Goal: Task Accomplishment & Management: Manage account settings

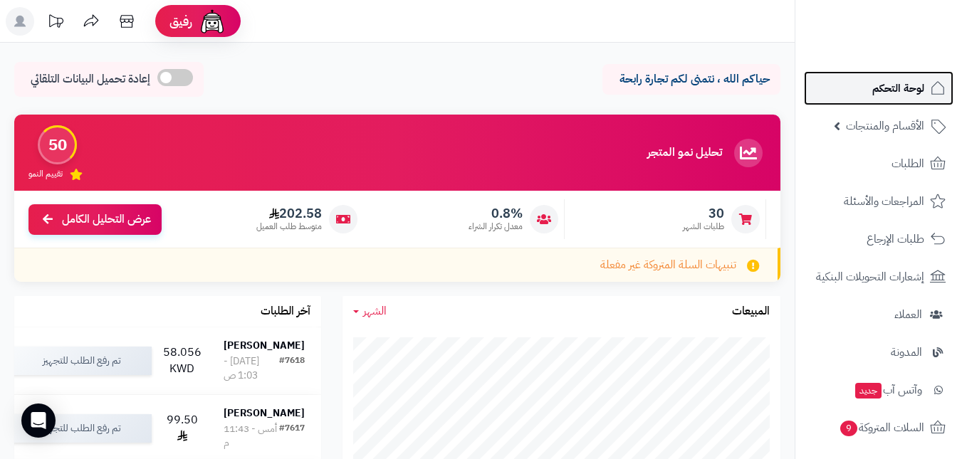
click at [876, 94] on span "لوحة التحكم" at bounding box center [898, 88] width 52 height 20
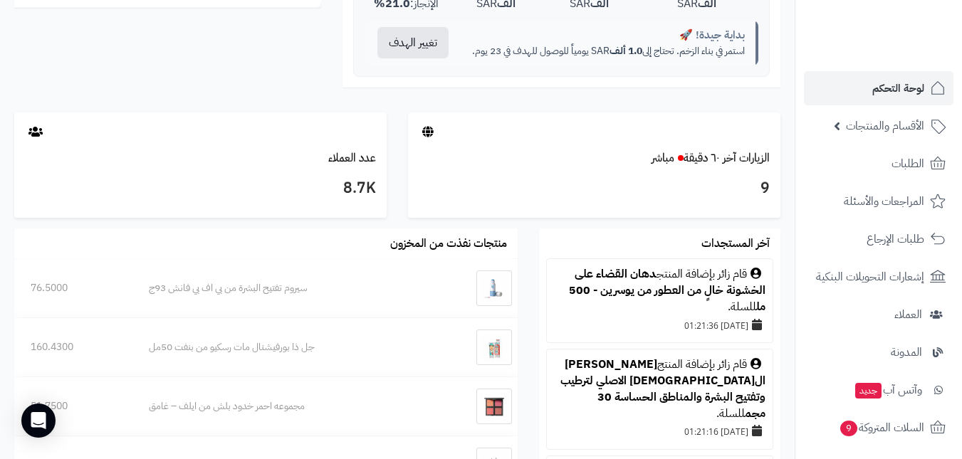
scroll to position [926, 0]
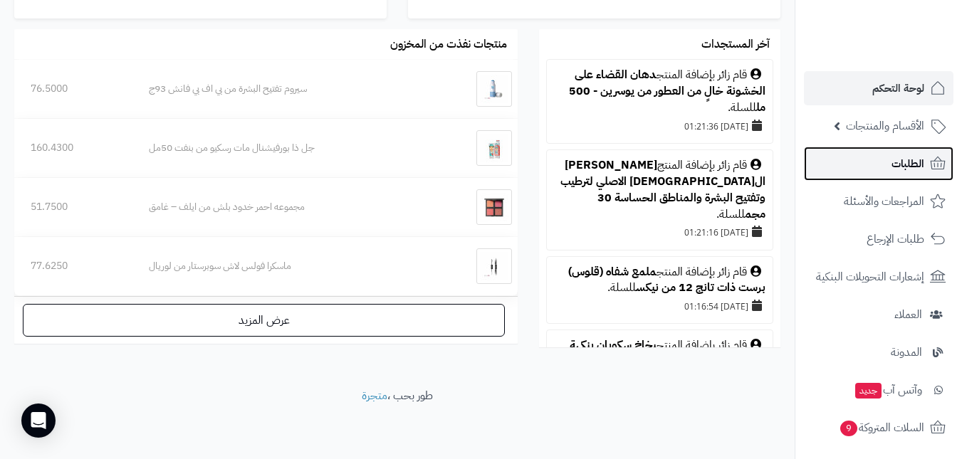
click at [887, 169] on link "الطلبات" at bounding box center [879, 164] width 150 height 34
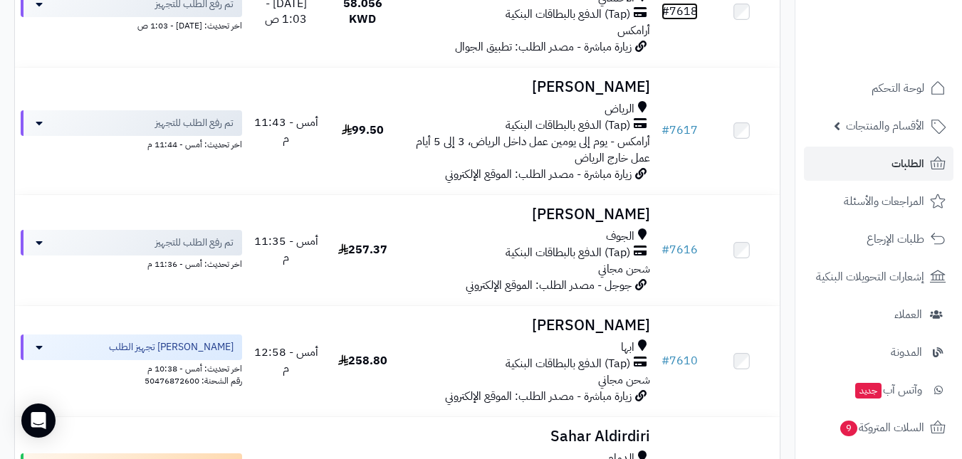
scroll to position [71, 0]
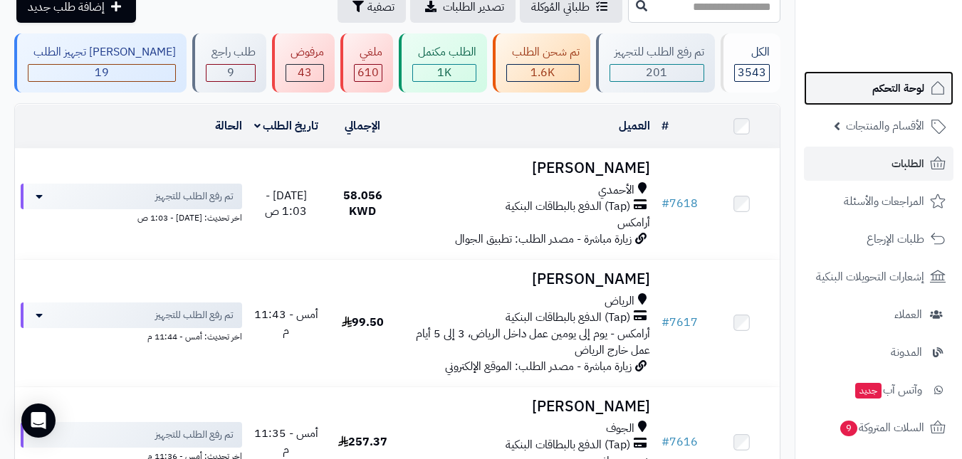
click at [881, 98] on span "لوحة التحكم" at bounding box center [898, 88] width 52 height 20
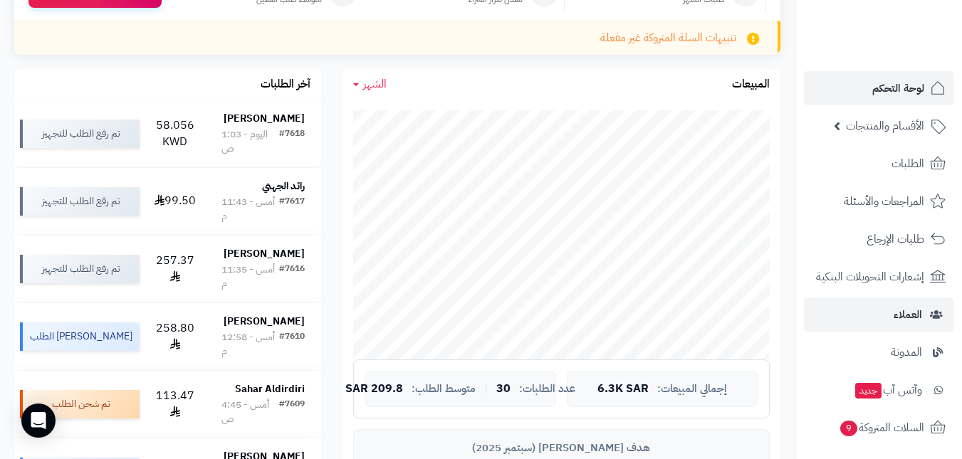
scroll to position [142, 0]
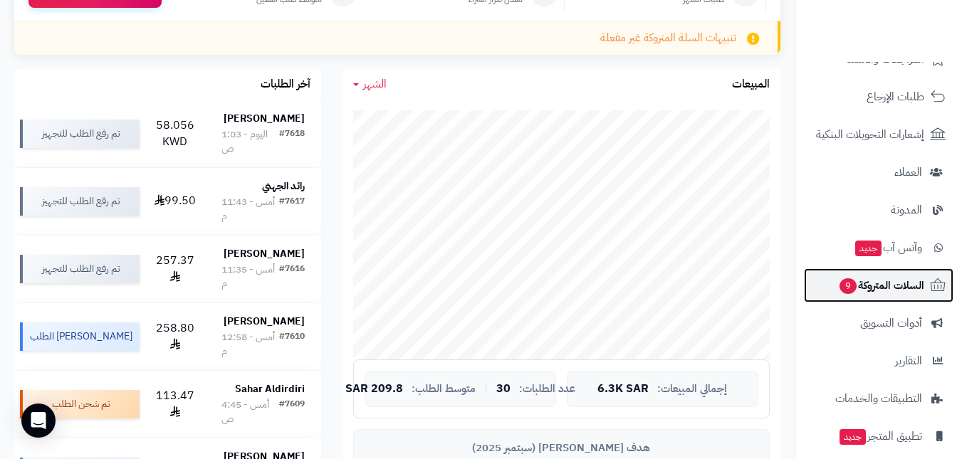
click at [887, 281] on span "السلات المتروكة 9" at bounding box center [881, 286] width 86 height 20
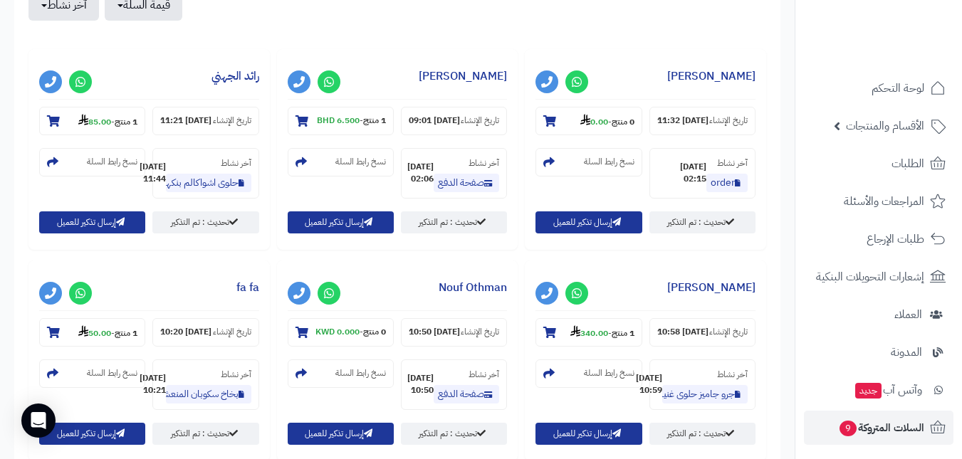
scroll to position [570, 0]
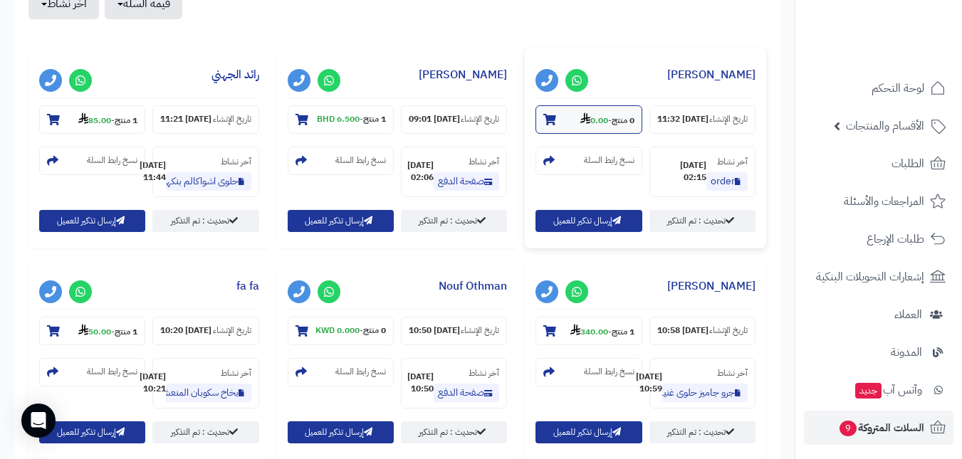
click at [627, 132] on section "0 منتج - 0.00" at bounding box center [589, 119] width 106 height 28
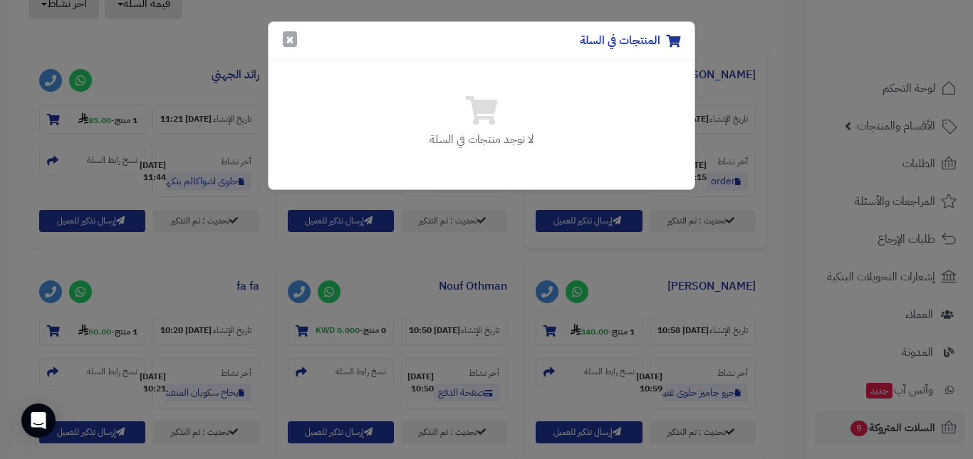
click at [283, 46] on button "×" at bounding box center [290, 39] width 14 height 16
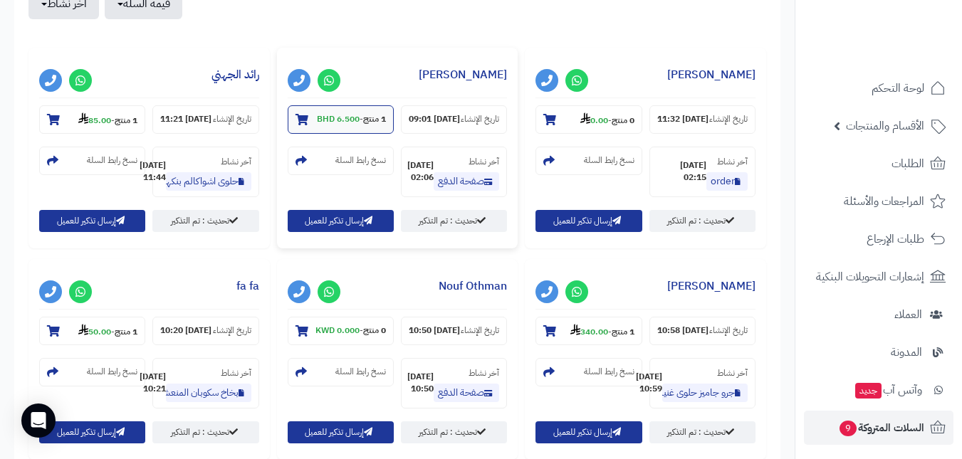
click at [317, 118] on strong "6.500 BHD" at bounding box center [338, 119] width 43 height 13
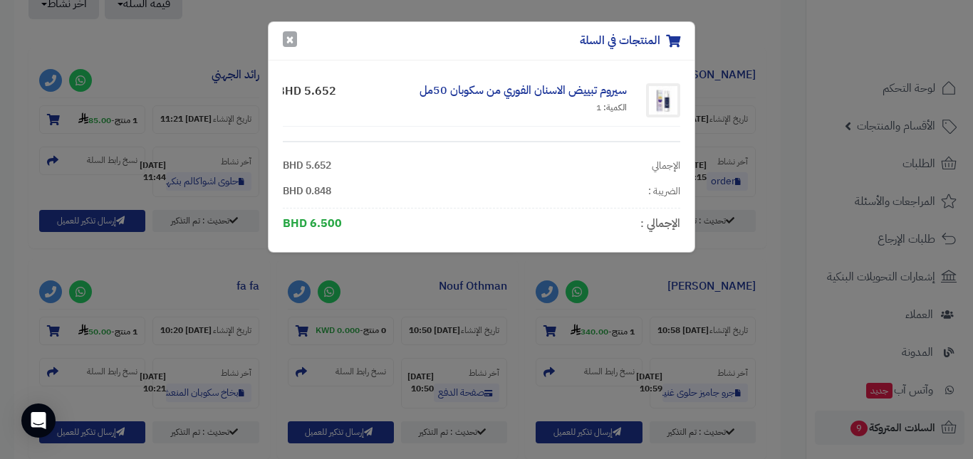
click at [288, 44] on button "×" at bounding box center [290, 39] width 14 height 16
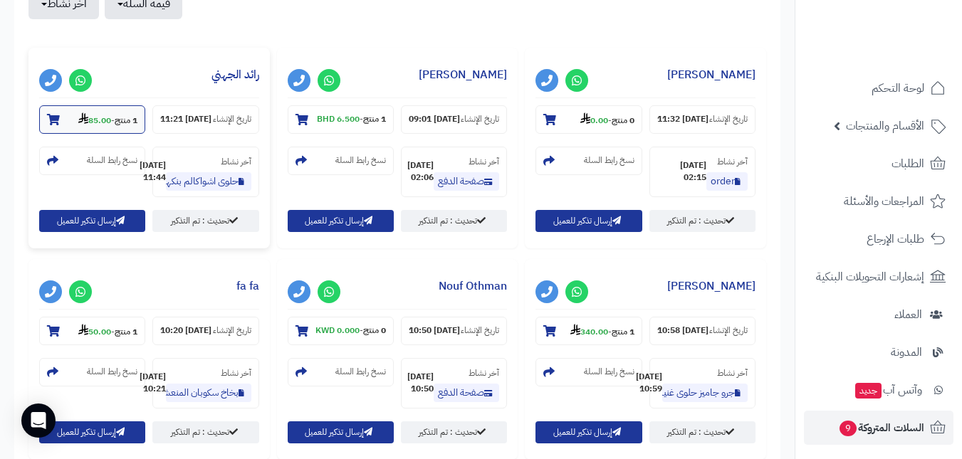
click at [123, 120] on strong "1 منتج" at bounding box center [126, 120] width 23 height 13
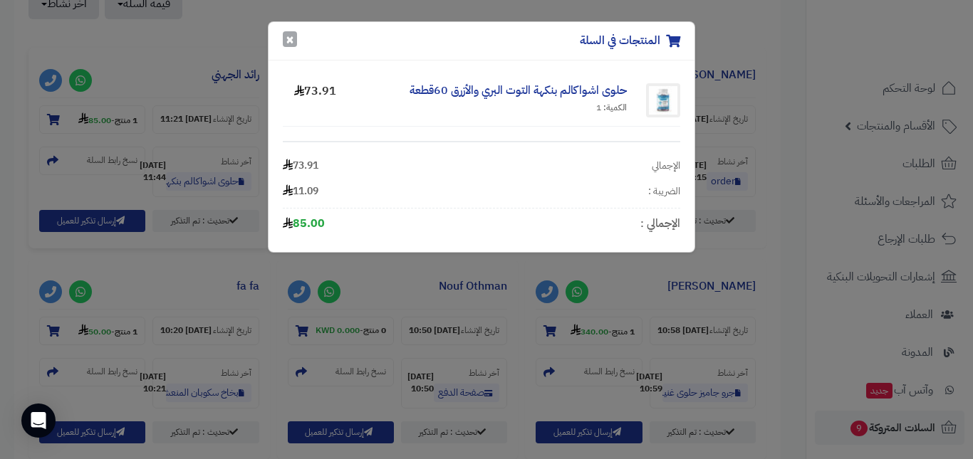
click at [288, 47] on button "×" at bounding box center [290, 39] width 14 height 16
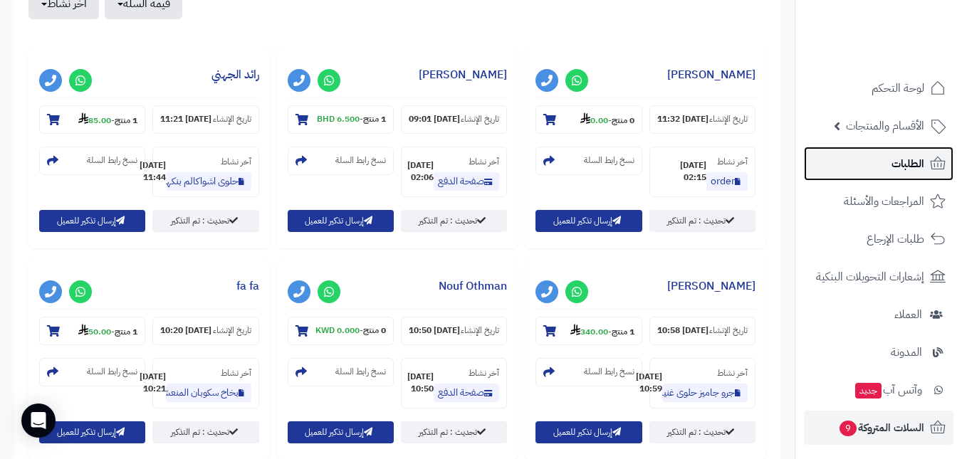
click at [870, 165] on link "الطلبات" at bounding box center [879, 164] width 150 height 34
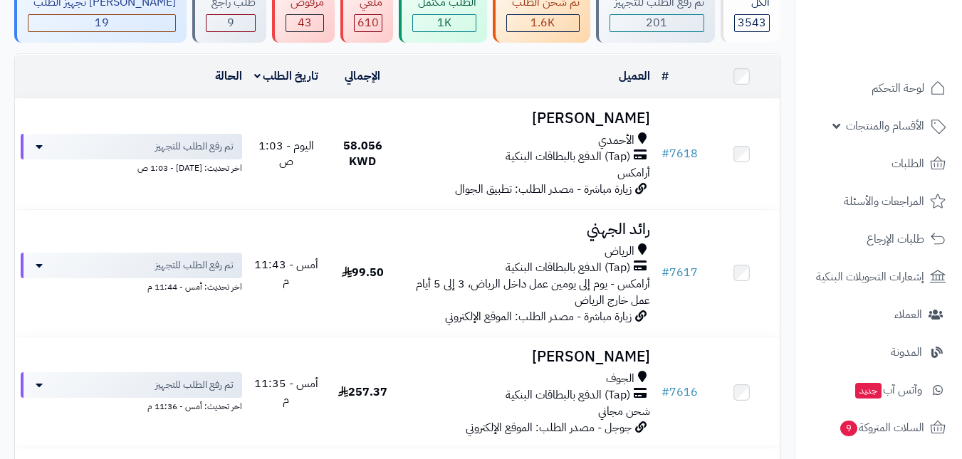
scroll to position [214, 0]
